Goal: Navigation & Orientation: Understand site structure

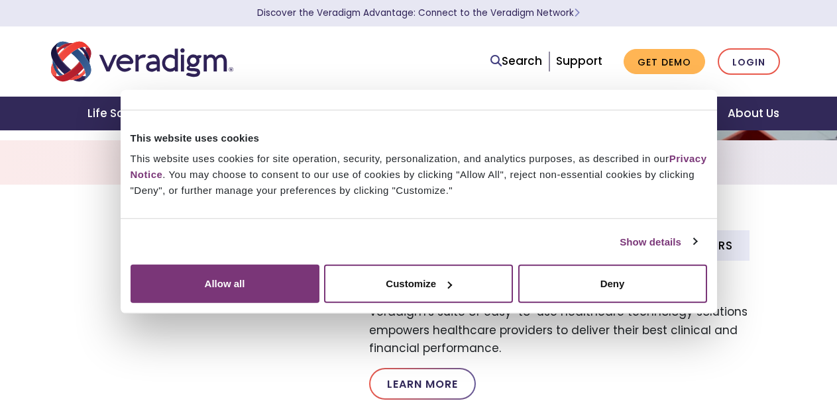
scroll to position [331, 0]
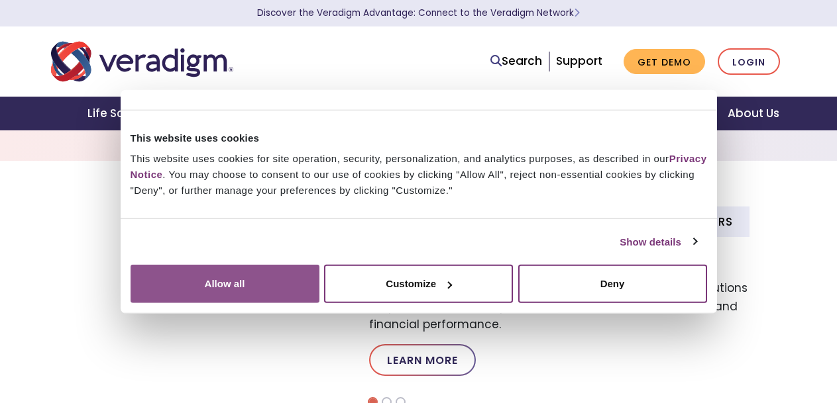
click at [319, 288] on button "Allow all" at bounding box center [225, 284] width 189 height 38
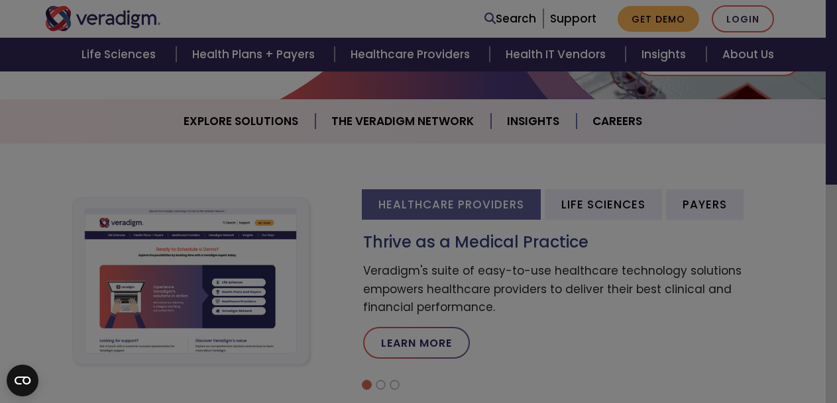
scroll to position [596, 0]
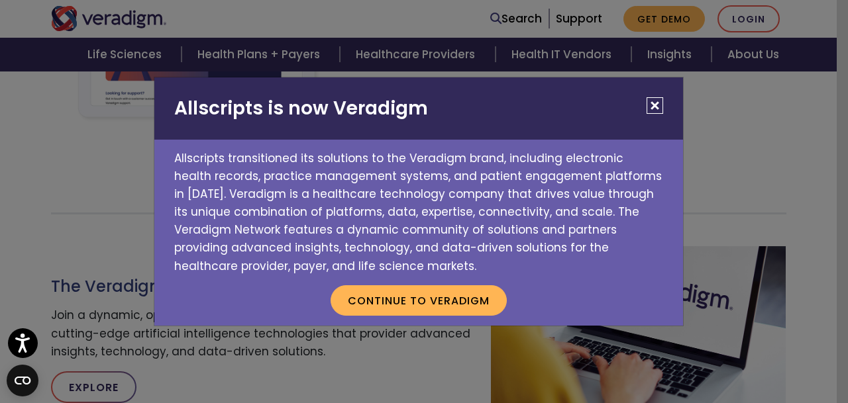
click at [656, 107] on button "Close" at bounding box center [655, 105] width 17 height 17
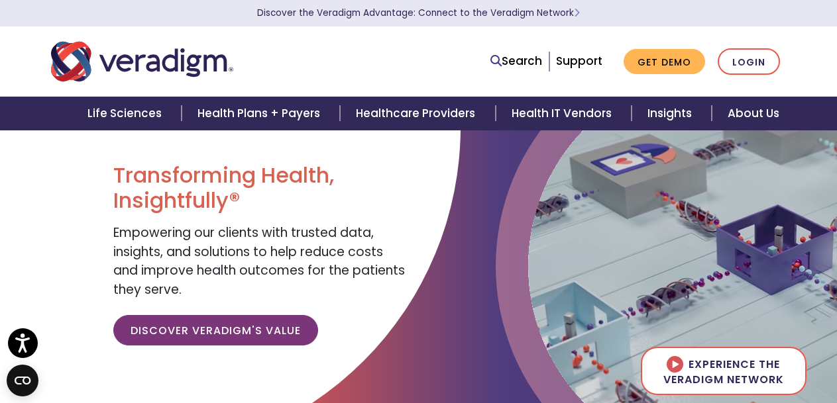
scroll to position [0, 0]
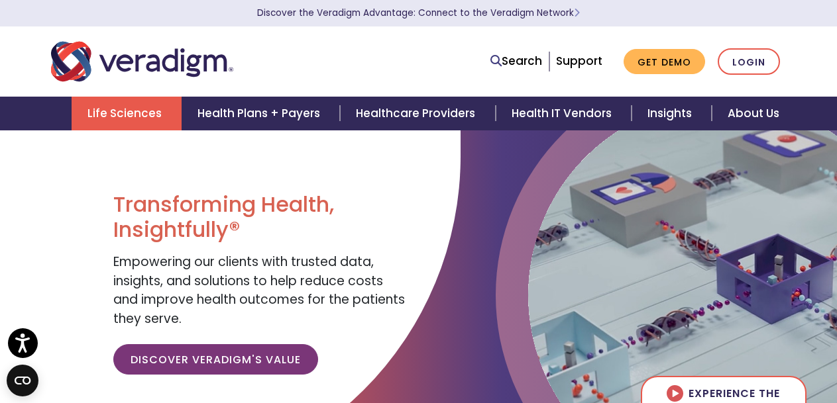
click at [126, 119] on link "Life Sciences" at bounding box center [127, 114] width 110 height 34
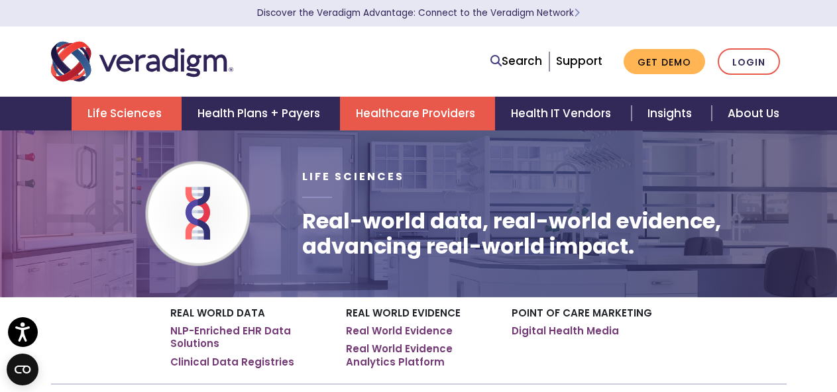
click at [420, 122] on link "Healthcare Providers" at bounding box center [417, 114] width 155 height 34
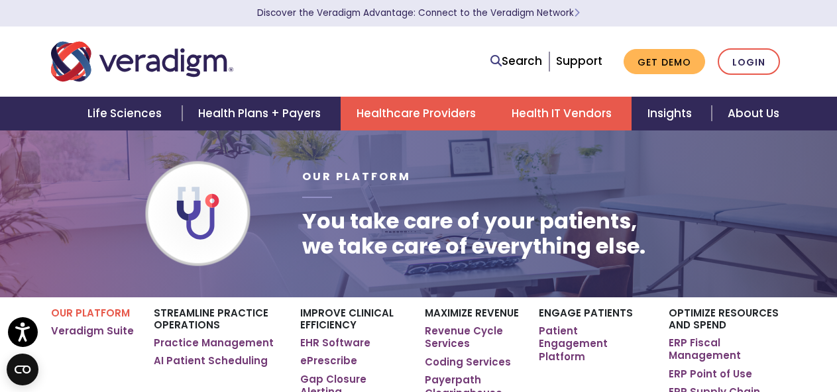
click at [567, 116] on link "Health IT Vendors" at bounding box center [564, 114] width 136 height 34
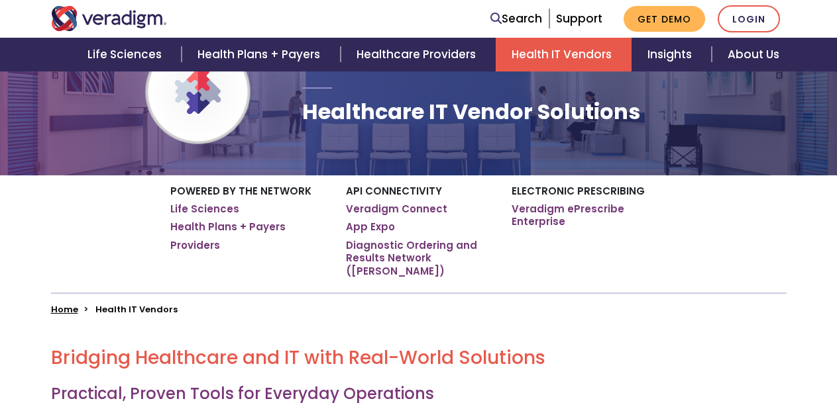
scroll to position [133, 0]
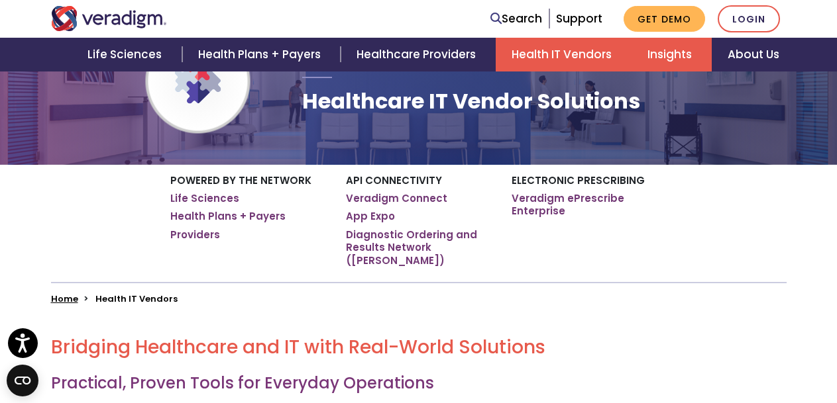
click at [669, 55] on link "Insights" at bounding box center [671, 55] width 80 height 34
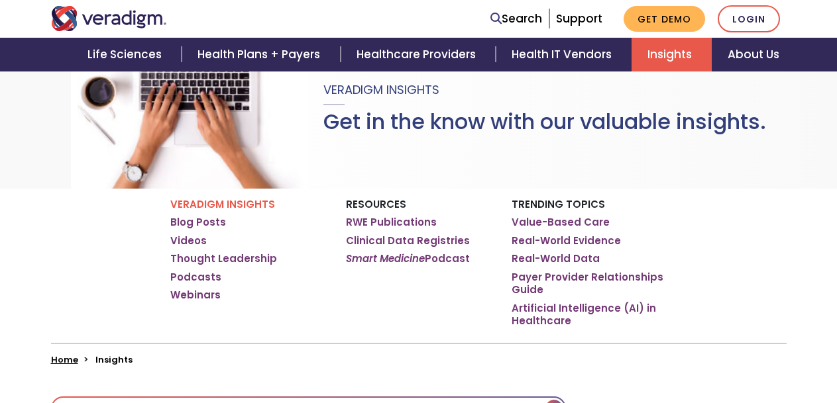
scroll to position [133, 0]
